Goal: Task Accomplishment & Management: Manage account settings

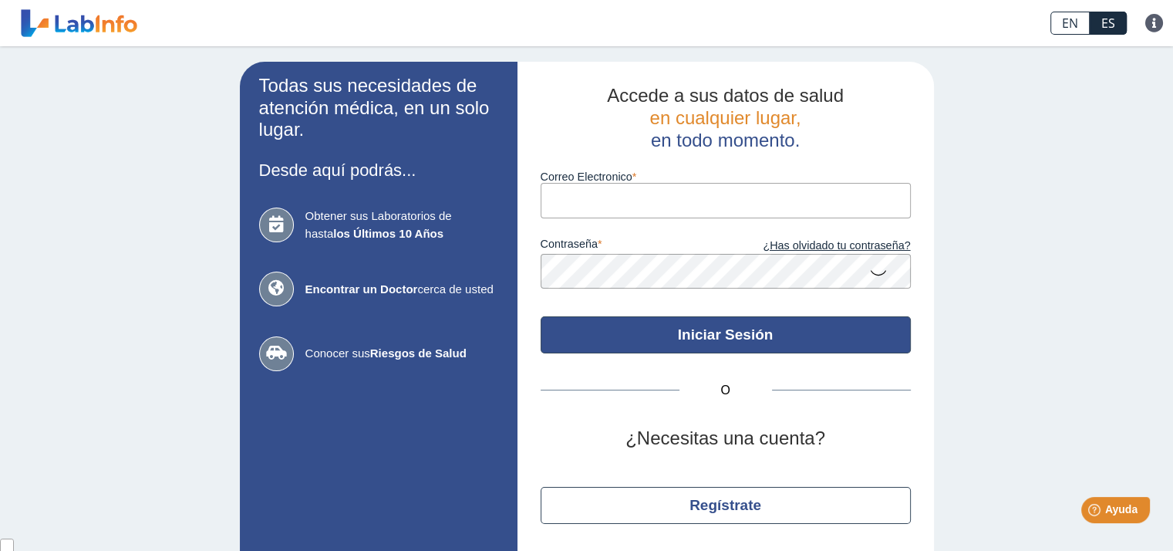
type input "[EMAIL_ADDRESS][DOMAIN_NAME]"
click at [756, 345] on button "Iniciar Sesión" at bounding box center [726, 334] width 370 height 37
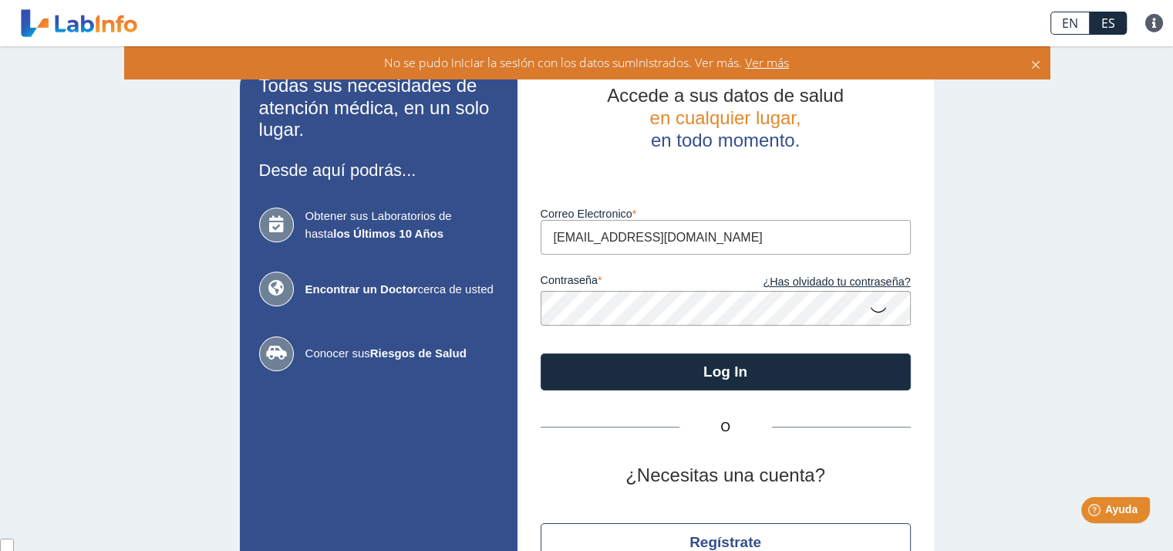
click at [760, 61] on span "Ver más" at bounding box center [765, 62] width 47 height 17
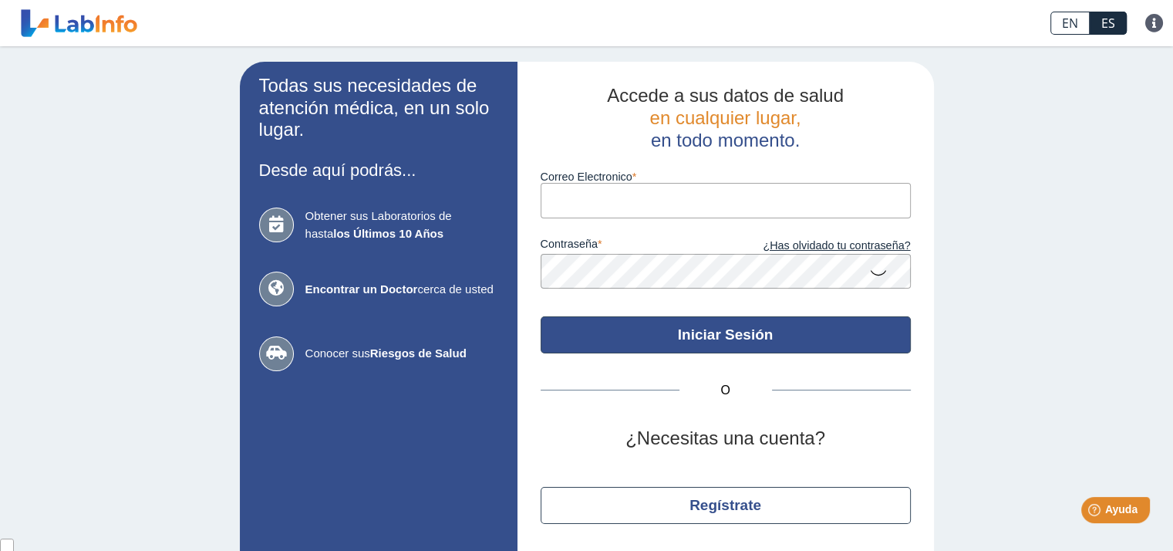
type input "[EMAIL_ADDRESS][DOMAIN_NAME]"
click at [768, 334] on button "Iniciar Sesión" at bounding box center [726, 334] width 370 height 37
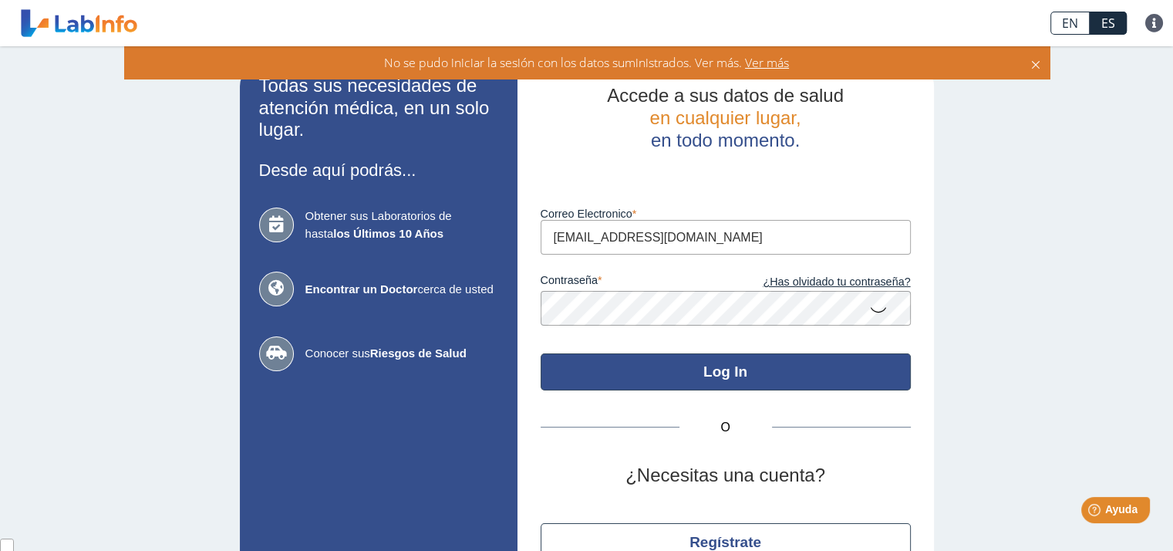
click at [676, 370] on button "Log In" at bounding box center [726, 371] width 370 height 37
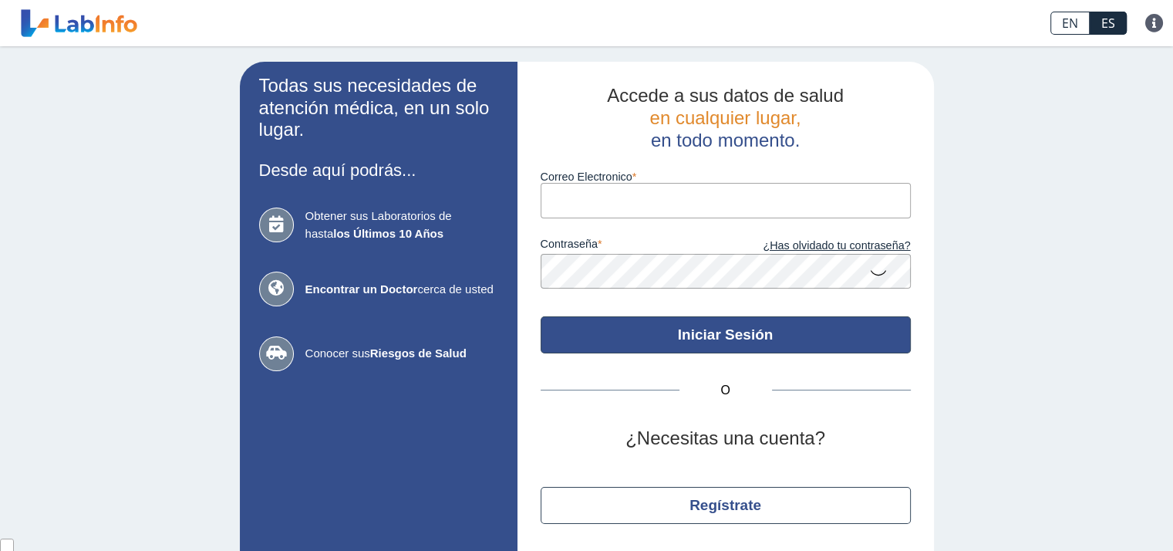
type input "[EMAIL_ADDRESS][DOMAIN_NAME]"
click at [693, 335] on button "Iniciar Sesión" at bounding box center [726, 334] width 370 height 37
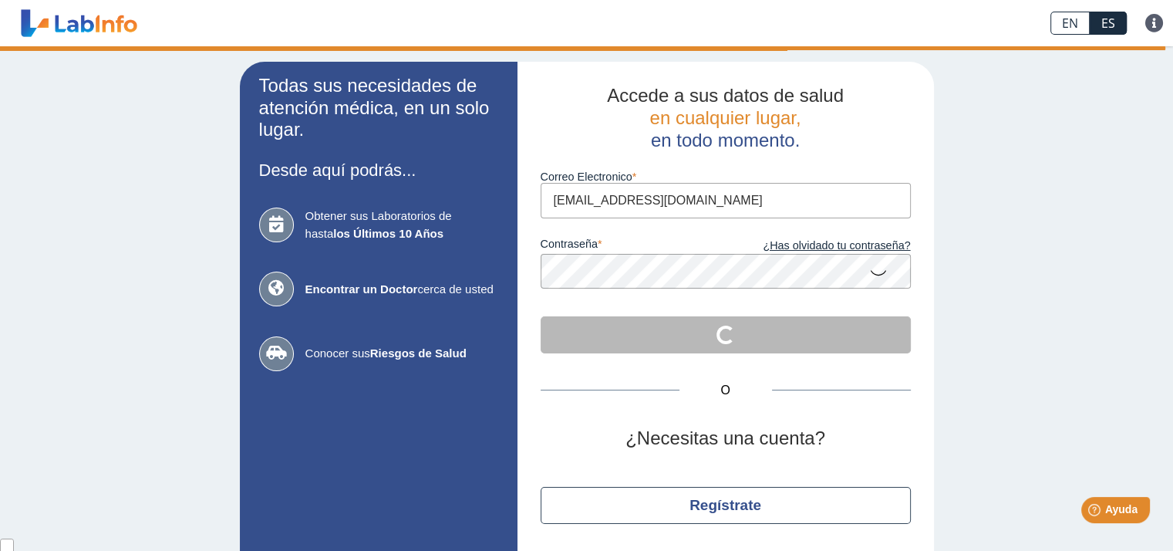
click at [1135, 48] on div "Todas sus necesidades de atención médica, en un solo lugar. Desde aquí podrás..…" at bounding box center [586, 322] width 1173 height 553
click at [1135, 47] on div "Todas sus necesidades de atención médica, en un solo lugar. Desde aquí podrás..…" at bounding box center [586, 322] width 1173 height 553
click at [1136, 47] on div "Todas sus necesidades de atención médica, en un solo lugar. Desde aquí podrás..…" at bounding box center [586, 322] width 1173 height 553
drag, startPoint x: 1136, startPoint y: 47, endPoint x: 1169, endPoint y: 48, distance: 33.2
click at [1169, 48] on main "Todas sus necesidades de atención médica, en un solo lugar. Desde aquí podrás..…" at bounding box center [586, 298] width 1173 height 504
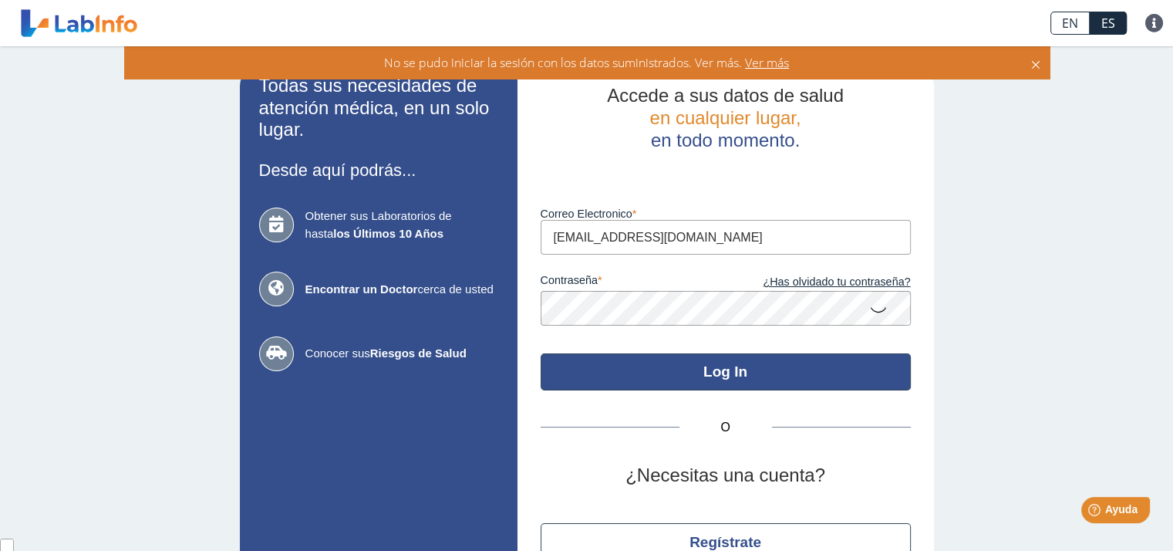
click at [714, 363] on button "Log In" at bounding box center [726, 371] width 370 height 37
